Goal: Find contact information: Find contact information

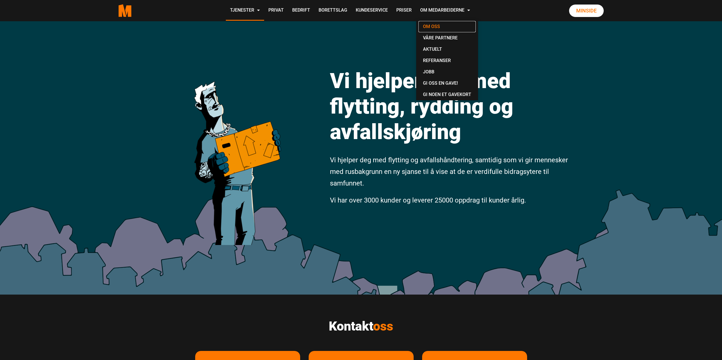
click at [440, 24] on link "Om oss" at bounding box center [446, 26] width 57 height 11
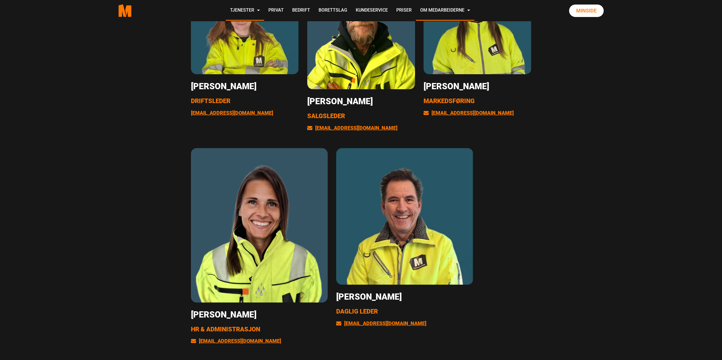
scroll to position [992, 0]
drag, startPoint x: 428, startPoint y: 295, endPoint x: 335, endPoint y: 298, distance: 93.1
click at [335, 298] on div "Hans Salomonsen Daglig leder leder@medarbeiderne.no" at bounding box center [404, 241] width 145 height 187
copy h3 "Hans Salomonsen"
